Goal: Transaction & Acquisition: Purchase product/service

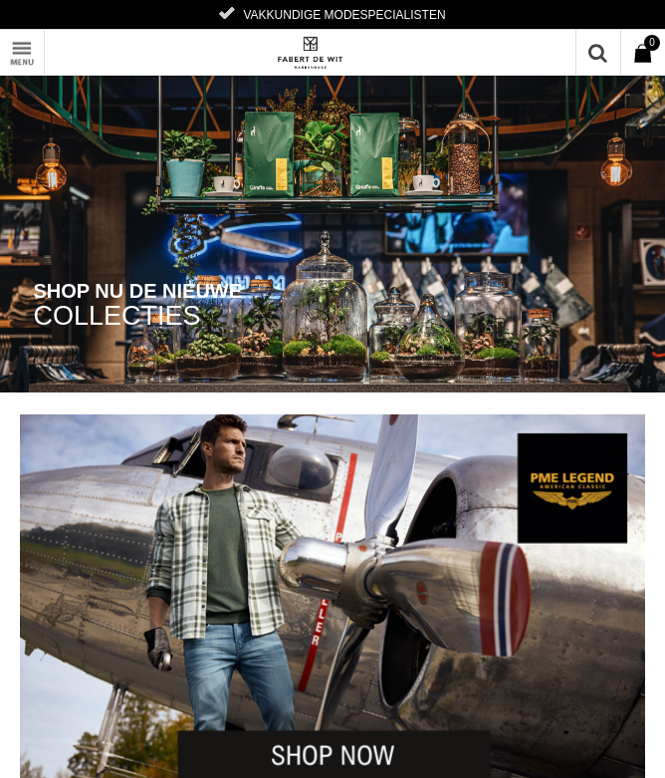
click at [22, 49] on link "Toon menu" at bounding box center [22, 52] width 45 height 45
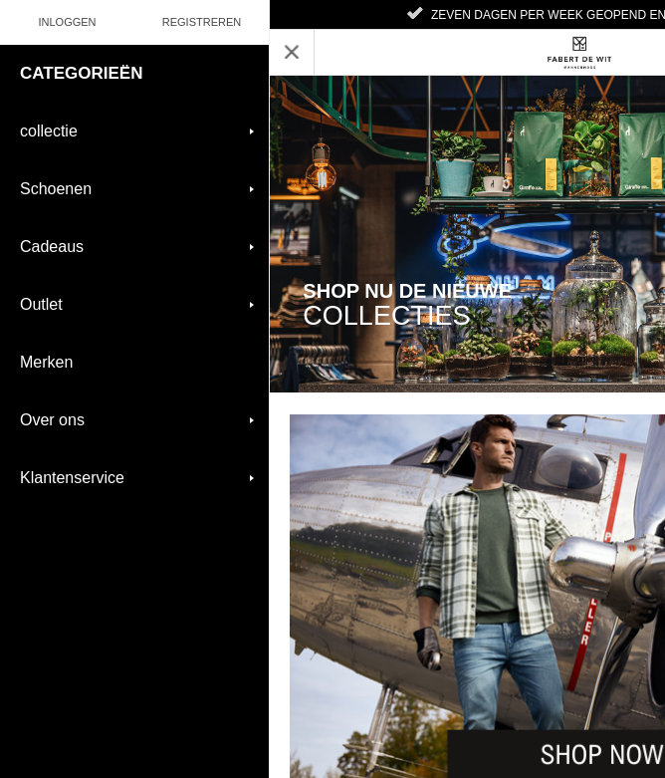
click at [252, 132] on link "collectie" at bounding box center [134, 131] width 269 height 57
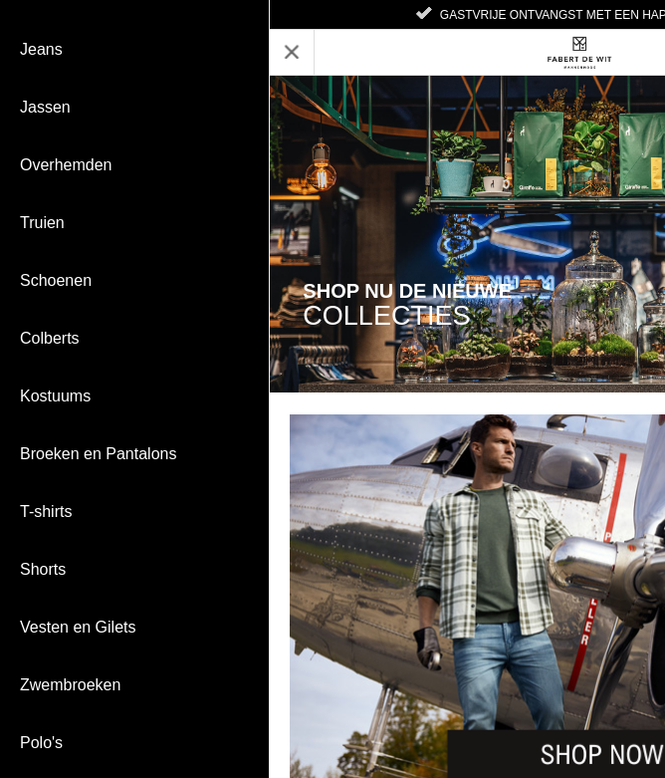
scroll to position [99, 0]
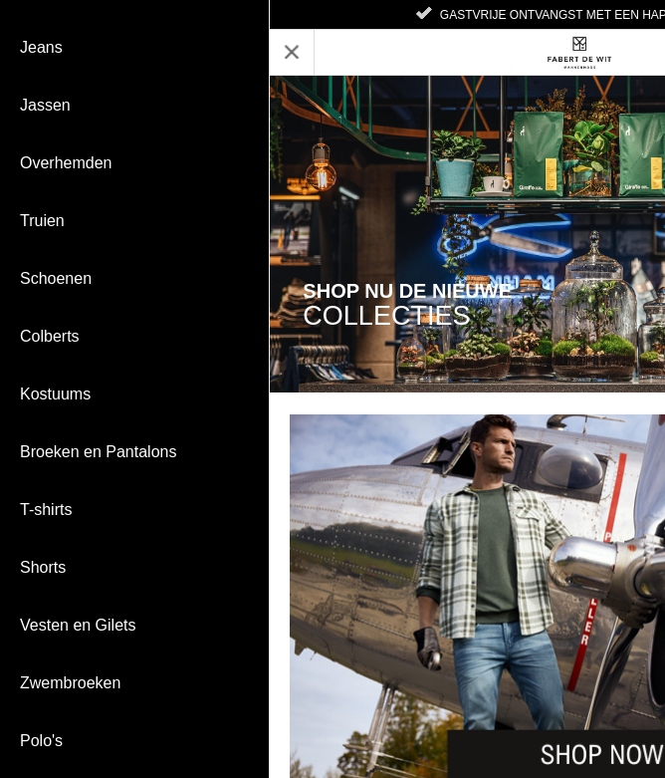
click at [127, 467] on link "Broeken en Pantalons" at bounding box center [134, 451] width 269 height 57
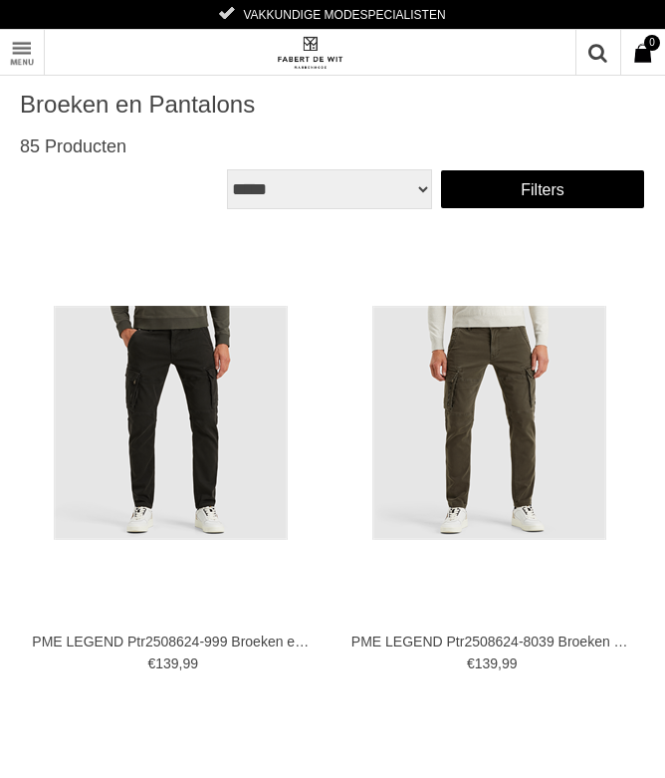
click at [538, 189] on link "Filters" at bounding box center [542, 189] width 205 height 40
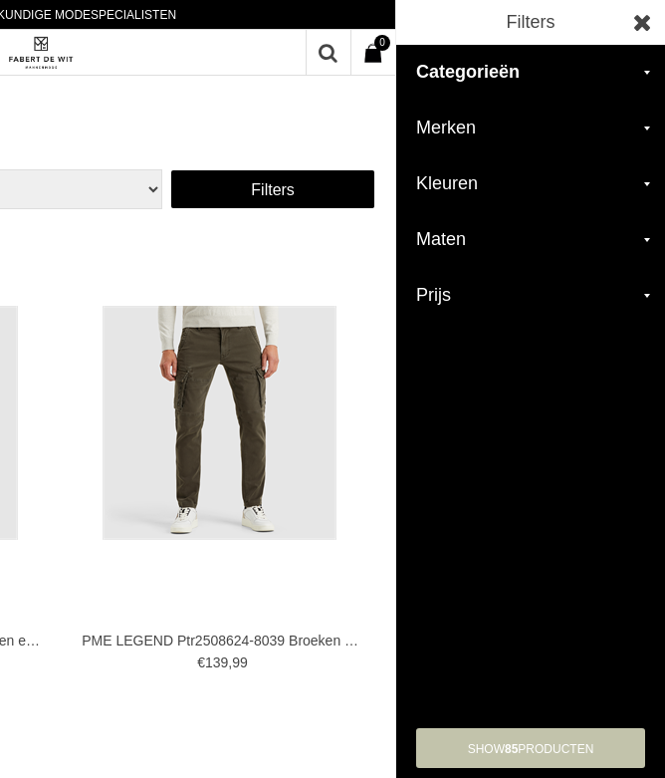
click at [650, 238] on h2 "Maten" at bounding box center [530, 240] width 269 height 56
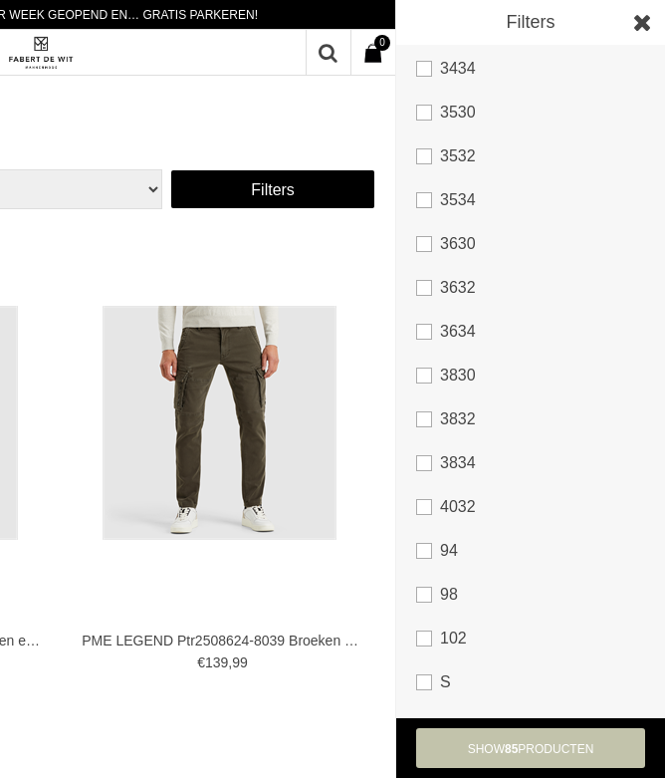
scroll to position [449, 0]
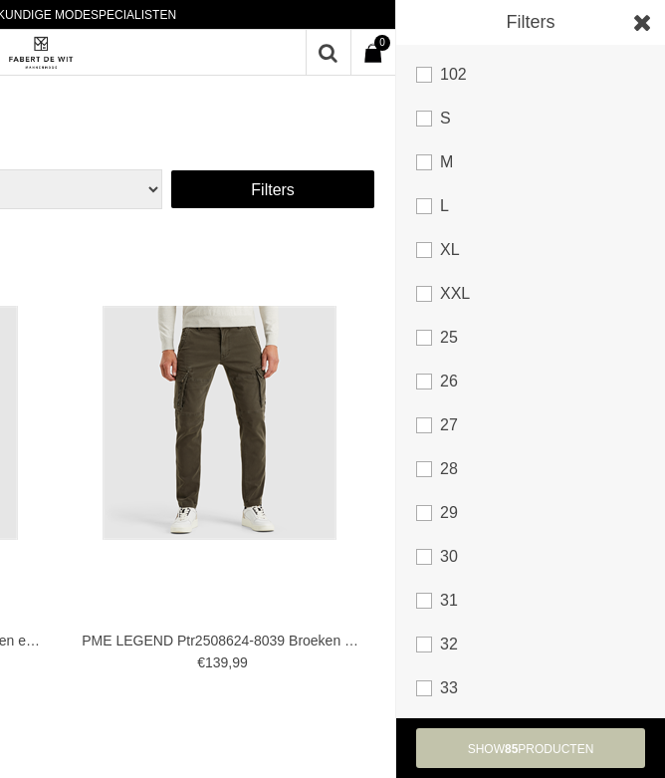
click at [637, 27] on link at bounding box center [642, 22] width 45 height 45
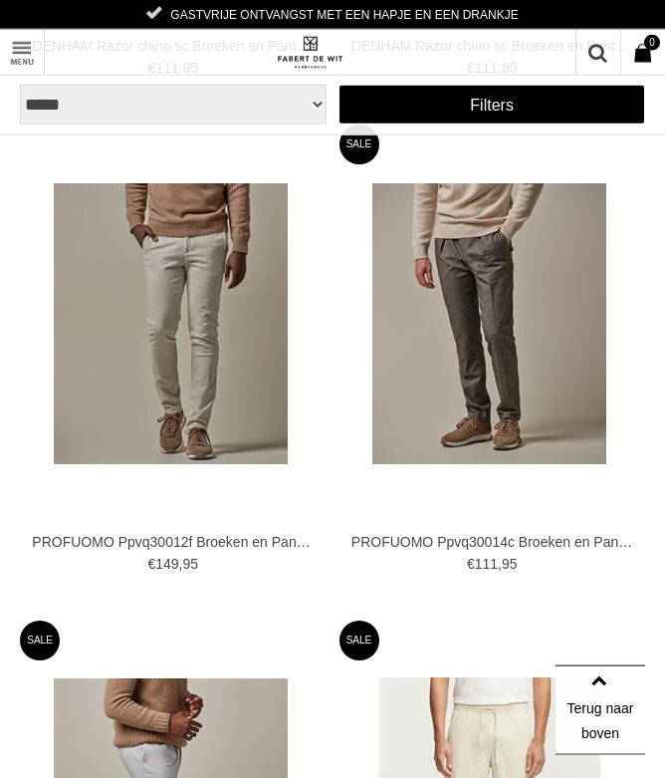
scroll to position [7531, 0]
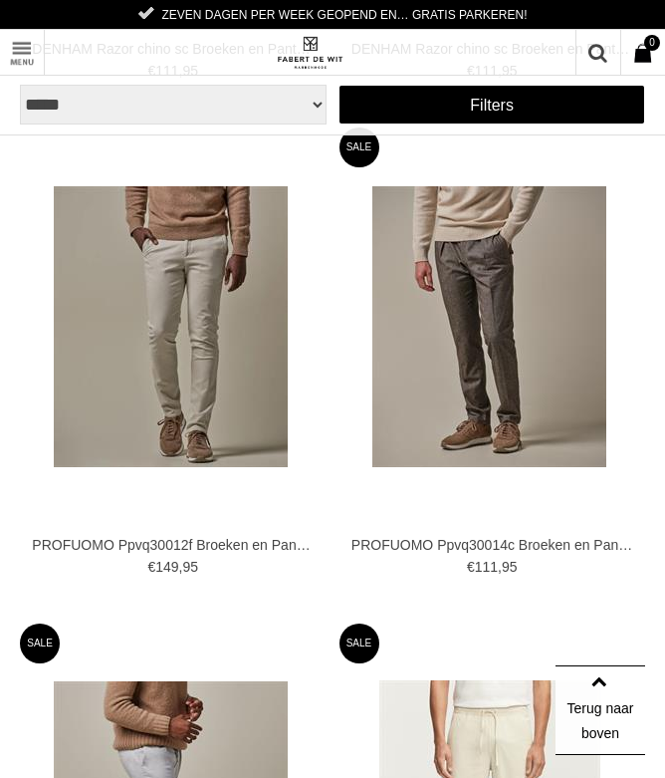
click at [0, 0] on img at bounding box center [0, 0] width 0 height 0
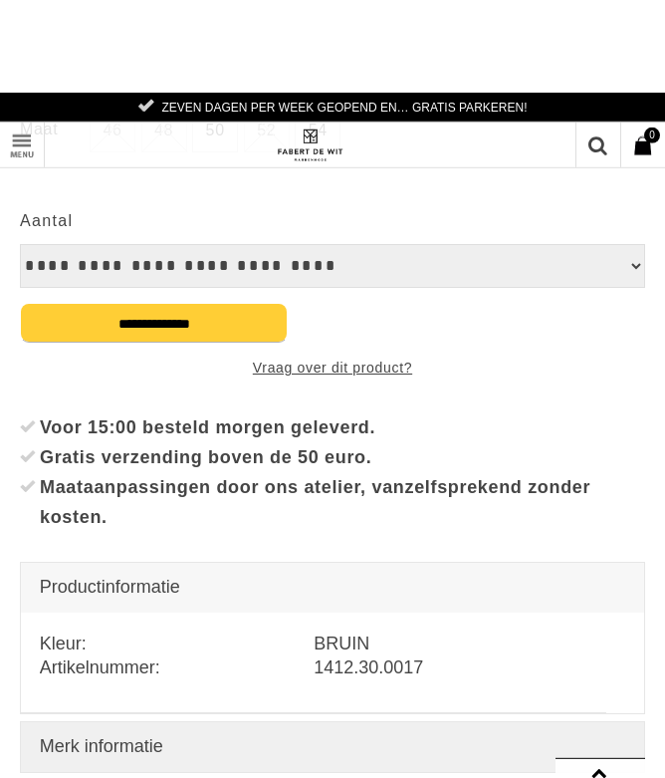
scroll to position [505, 0]
